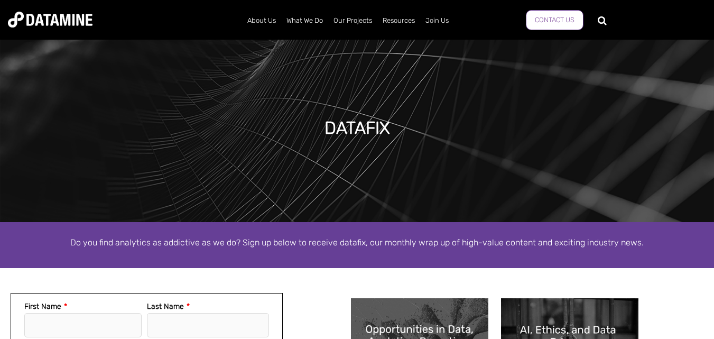
click at [565, 13] on link "Contact Us" at bounding box center [555, 20] width 58 height 20
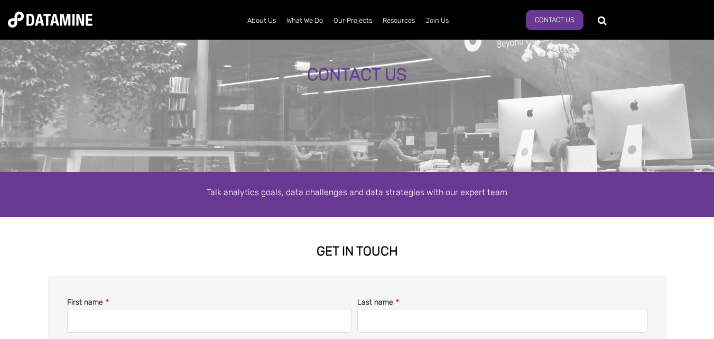
scroll to position [53, 0]
